Goal: Transaction & Acquisition: Purchase product/service

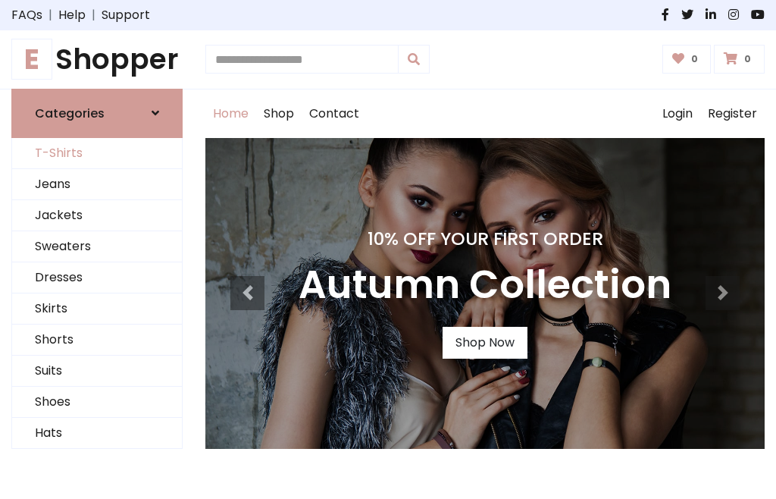
click at [97, 153] on link "T-Shirts" at bounding box center [97, 153] width 170 height 31
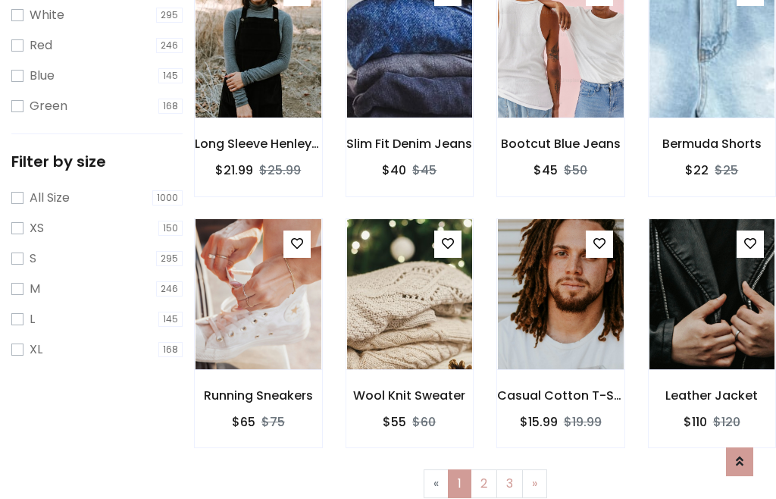
scroll to position [27, 0]
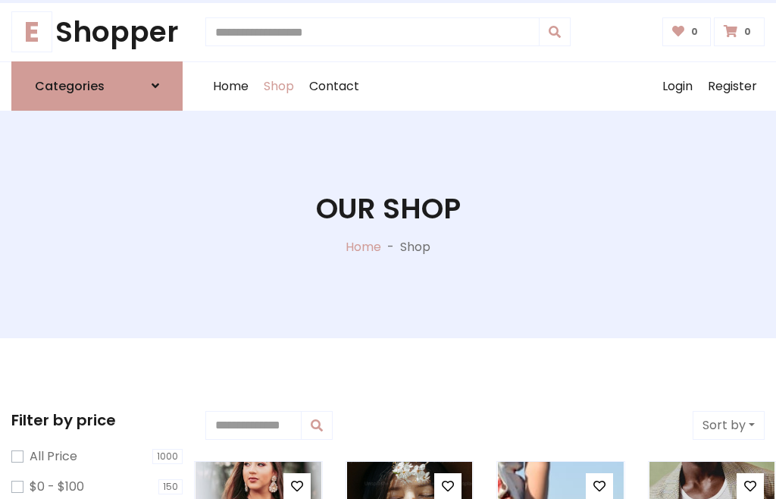
click at [388, 224] on h1 "Our Shop" at bounding box center [388, 209] width 145 height 34
click at [485, 86] on div "Home Shop Contact Log out Login Register" at bounding box center [484, 86] width 559 height 48
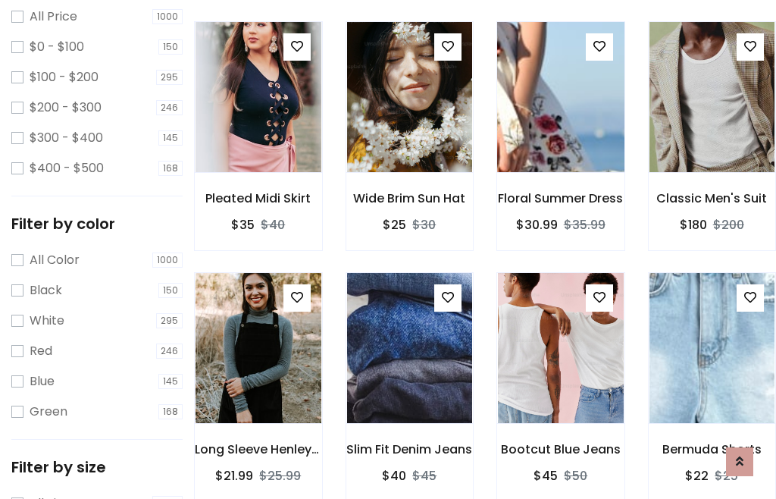
click at [560, 124] on img at bounding box center [560, 97] width 151 height 364
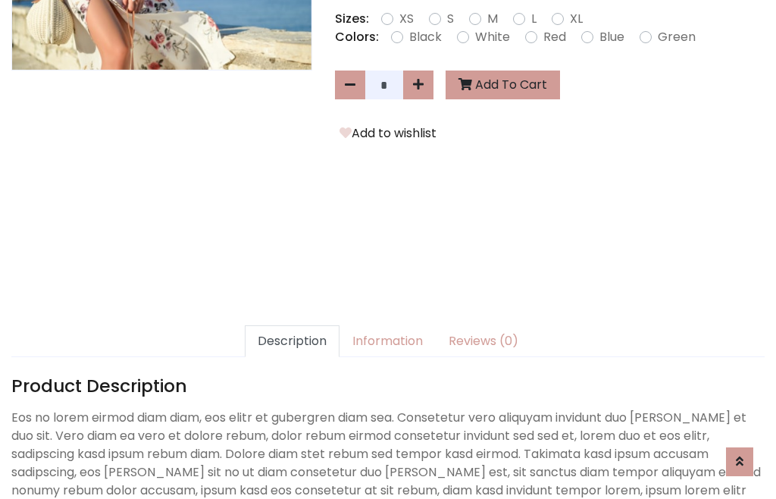
scroll to position [371, 0]
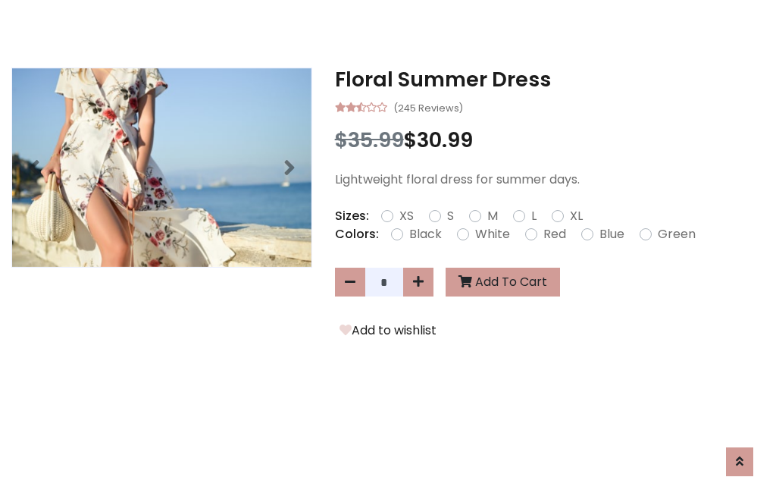
click at [549, 79] on h3 "Floral Summer Dress" at bounding box center [550, 79] width 430 height 24
